Goal: Use online tool/utility: Utilize a website feature to perform a specific function

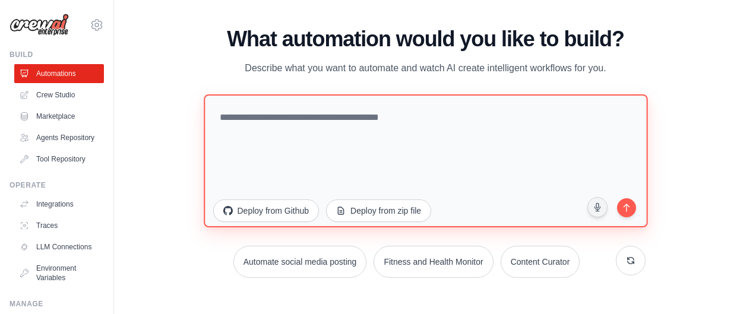
click at [272, 146] on textarea at bounding box center [426, 160] width 444 height 133
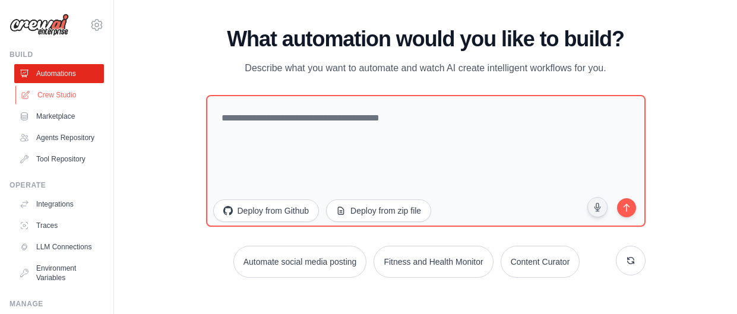
click at [53, 93] on link "Crew Studio" at bounding box center [60, 95] width 90 height 19
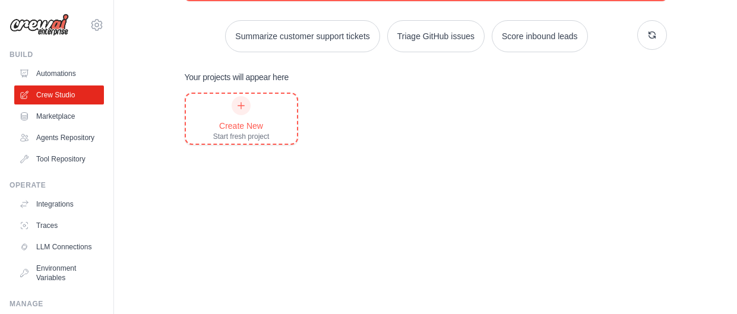
click at [244, 111] on div at bounding box center [241, 105] width 19 height 19
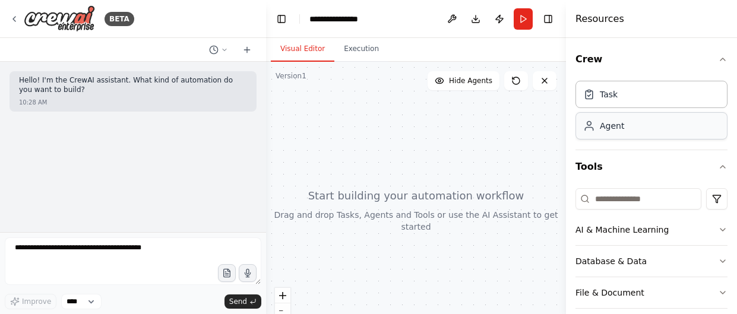
click at [612, 124] on div "Agent" at bounding box center [612, 126] width 24 height 12
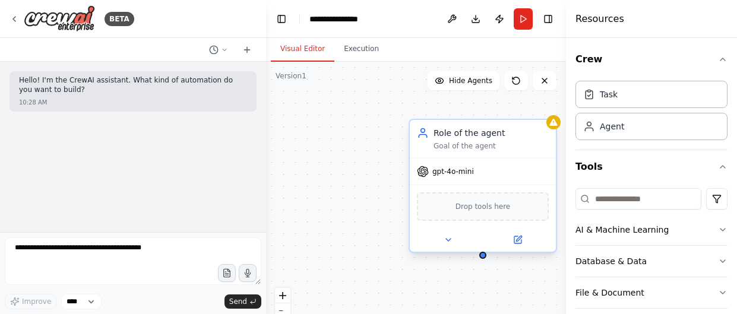
click at [451, 170] on span "gpt-4o-mini" at bounding box center [453, 172] width 42 height 10
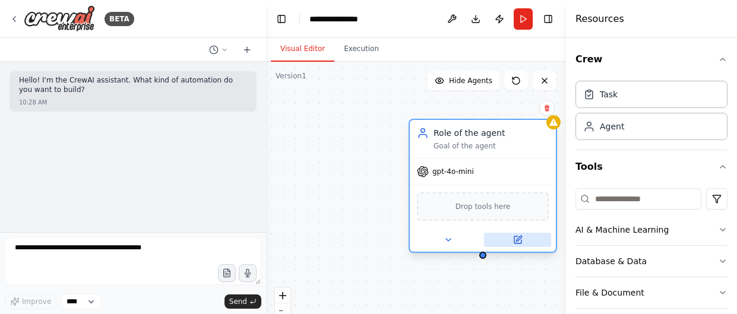
click at [513, 241] on icon at bounding box center [518, 240] width 10 height 10
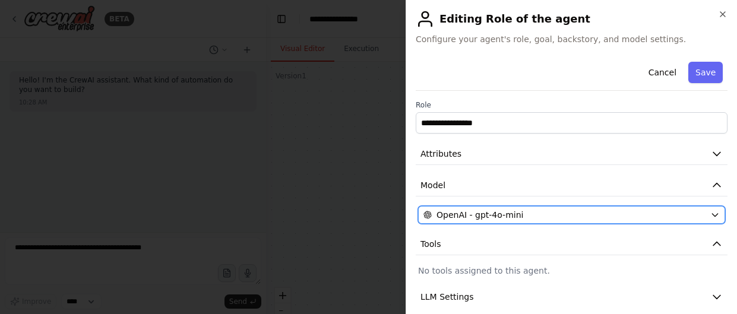
click at [497, 220] on span "OpenAI - gpt-4o-mini" at bounding box center [480, 215] width 87 height 12
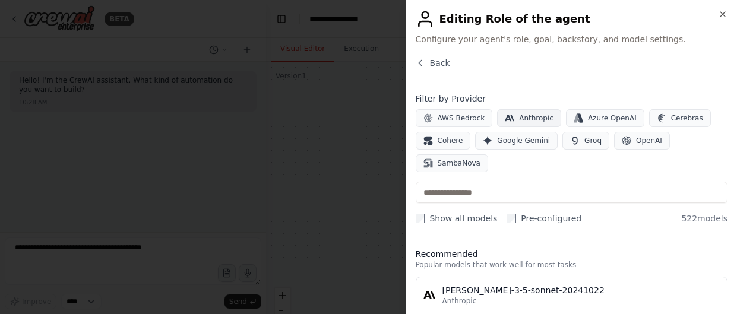
click at [532, 113] on span "Anthropic" at bounding box center [536, 118] width 34 height 10
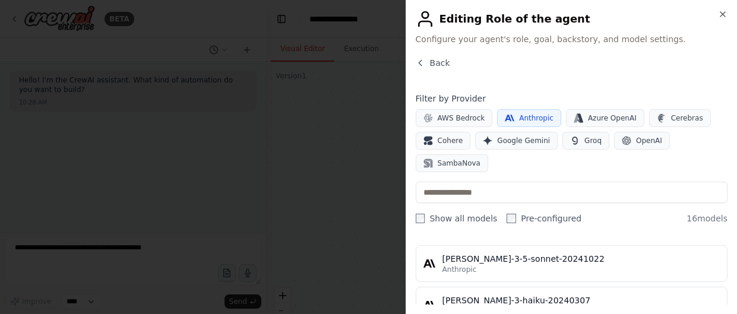
scroll to position [21, 0]
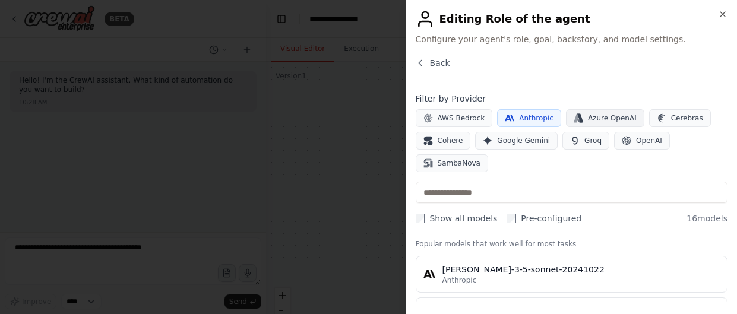
click at [623, 115] on span "Azure OpenAI" at bounding box center [612, 118] width 49 height 10
click at [626, 135] on button "OpenAI" at bounding box center [642, 141] width 56 height 18
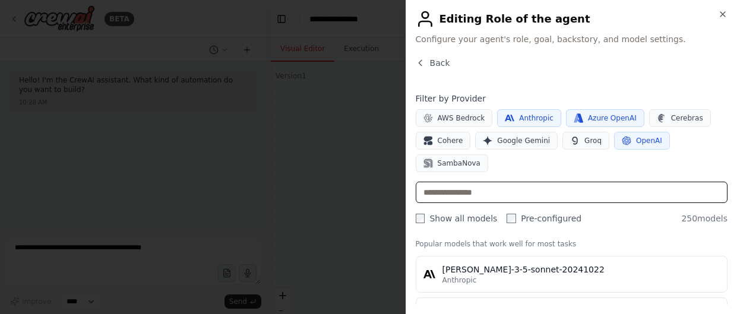
click at [527, 188] on input "text" at bounding box center [572, 192] width 312 height 21
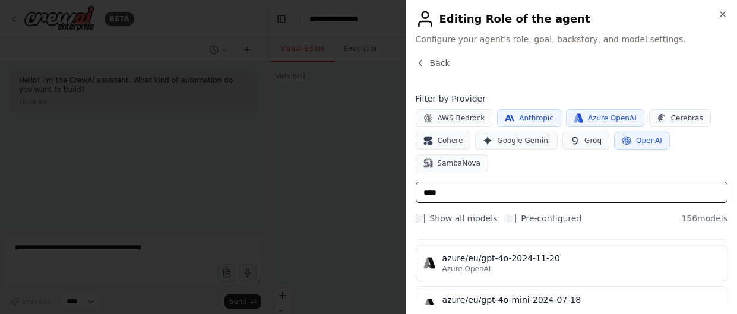
scroll to position [0, 0]
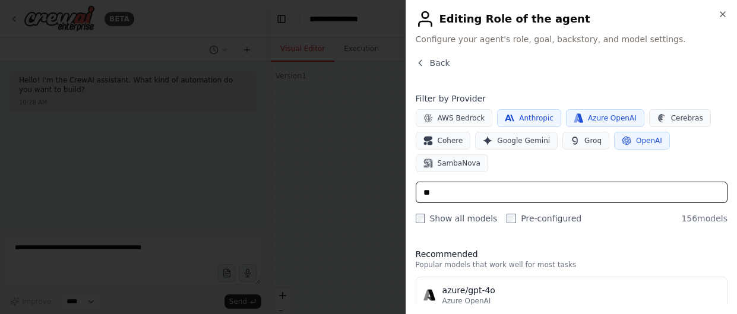
type input "*"
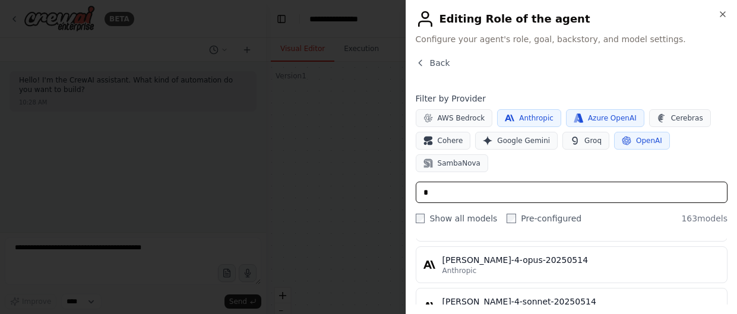
scroll to position [484, 0]
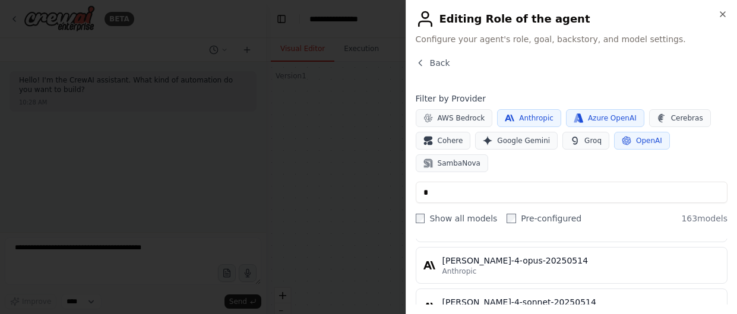
click at [486, 257] on div "[PERSON_NAME]-4-opus-20250514" at bounding box center [581, 261] width 277 height 12
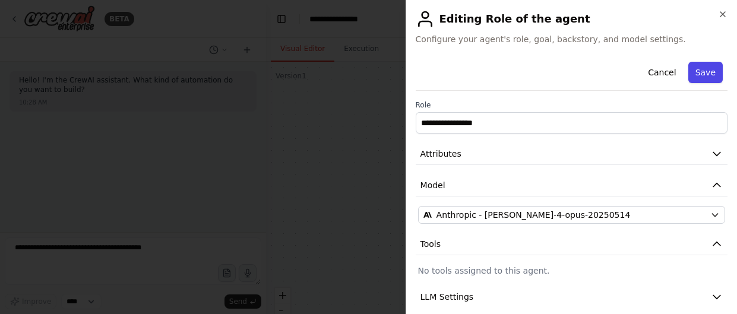
click at [700, 70] on button "Save" at bounding box center [706, 72] width 34 height 21
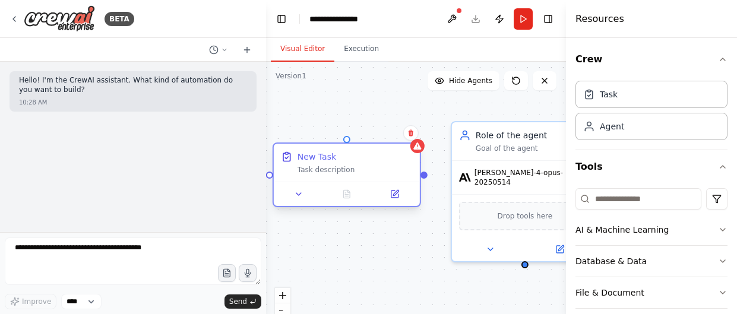
drag, startPoint x: 366, startPoint y: 194, endPoint x: 267, endPoint y: 150, distance: 108.5
click at [281, 151] on icon at bounding box center [287, 157] width 12 height 12
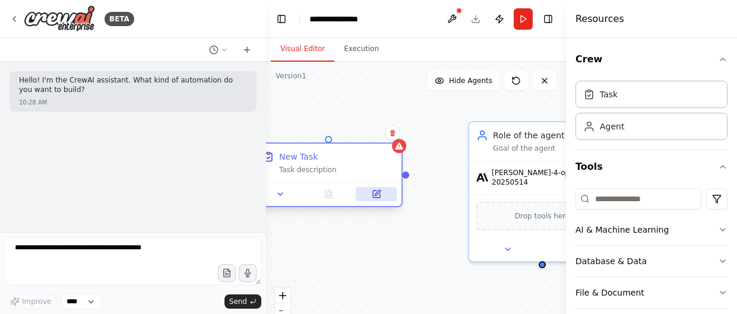
click at [373, 190] on icon at bounding box center [377, 195] width 10 height 10
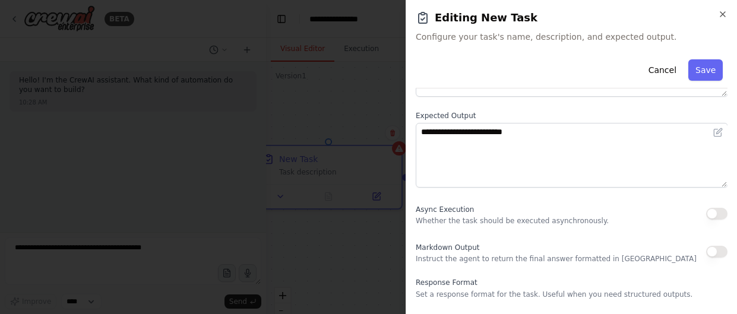
scroll to position [130, 0]
click at [719, 15] on icon "button" at bounding box center [723, 15] width 10 height 10
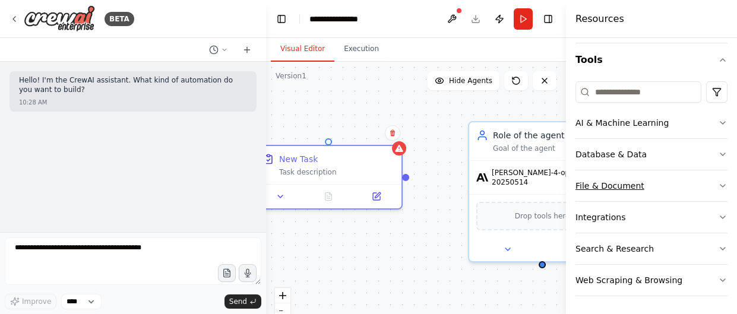
scroll to position [106, 0]
click at [673, 115] on button "AI & Machine Learning" at bounding box center [652, 123] width 152 height 31
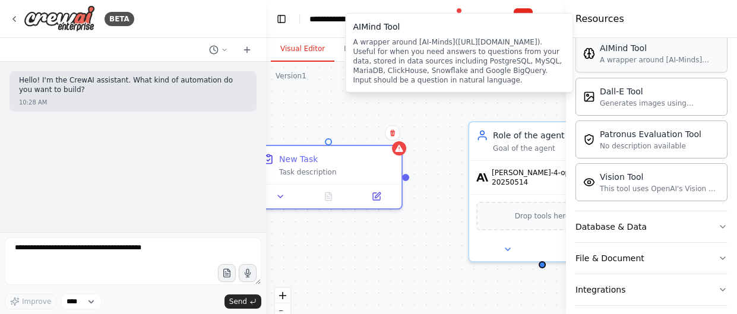
scroll to position [216, 0]
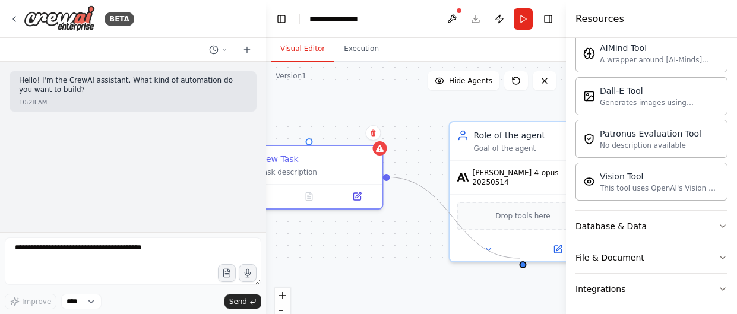
drag, startPoint x: 404, startPoint y: 176, endPoint x: 522, endPoint y: 257, distance: 142.4
click at [522, 257] on div "Role of the agent Goal of the agent [PERSON_NAME]-4-opus-20250514 Drop tools he…" at bounding box center [416, 210] width 300 height 297
drag, startPoint x: 306, startPoint y: 138, endPoint x: 520, endPoint y: 251, distance: 241.6
click at [520, 251] on div "Role of the agent Goal of the agent [PERSON_NAME]-4-opus-20250514 Drop tools he…" at bounding box center [456, 210] width 300 height 297
click at [530, 20] on button "Run" at bounding box center [523, 18] width 19 height 21
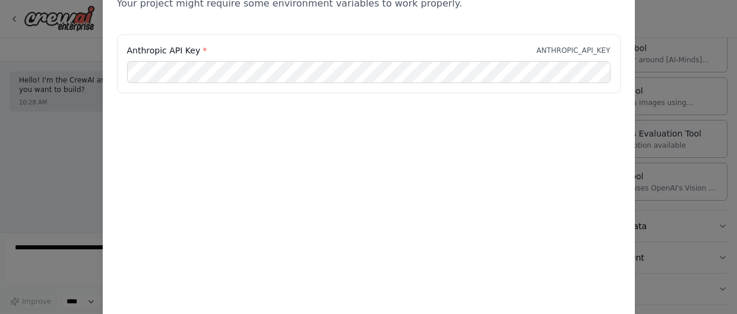
click at [683, 90] on div "Environment configuration Your project might require some environment variables…" at bounding box center [368, 157] width 737 height 314
